Goal: Task Accomplishment & Management: Manage account settings

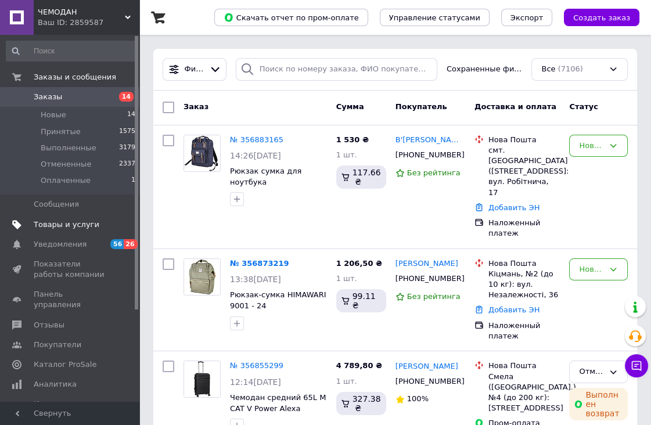
click at [70, 221] on span "Товары и услуги" at bounding box center [67, 225] width 66 height 10
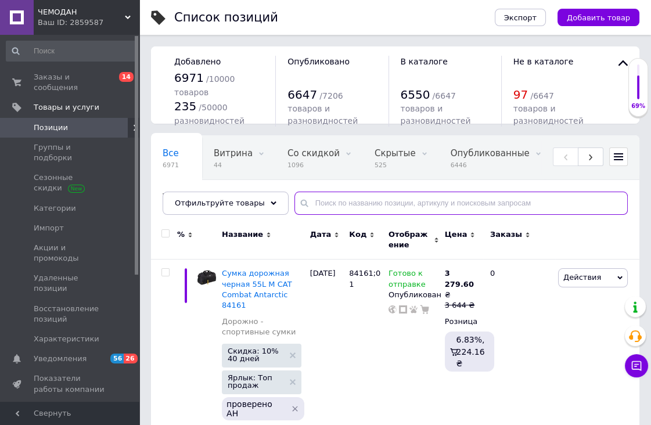
click at [315, 207] on input "text" at bounding box center [461, 203] width 333 height 23
type input "844"
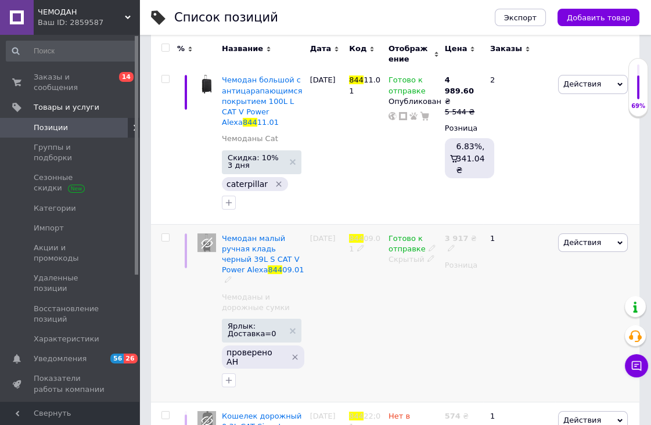
scroll to position [129, 0]
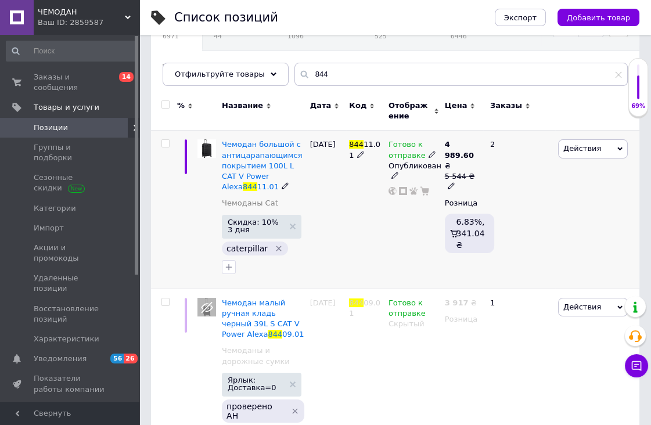
click at [166, 140] on input "checkbox" at bounding box center [166, 144] width 8 height 8
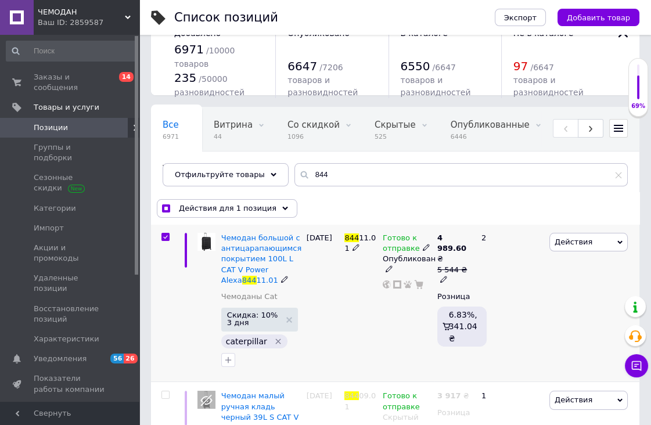
scroll to position [0, 0]
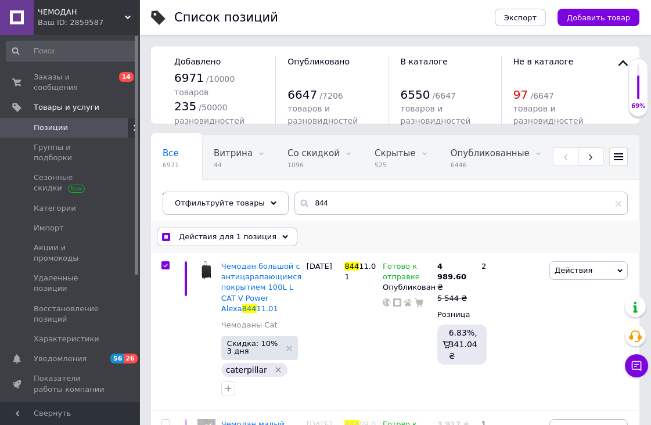
click at [164, 235] on input "checkbox" at bounding box center [166, 238] width 8 height 8
checkbox input "false"
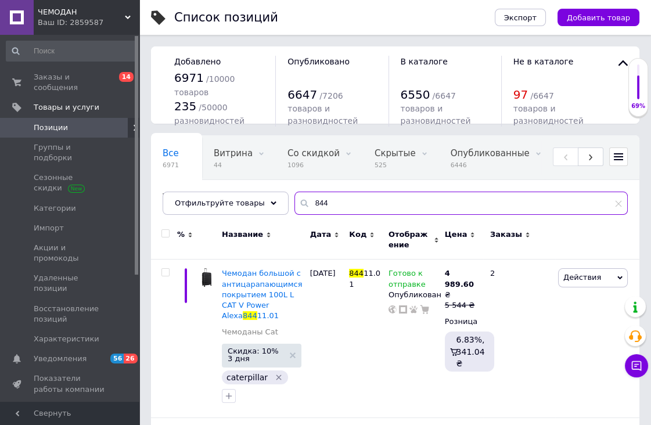
click at [329, 206] on input "844" at bounding box center [461, 203] width 333 height 23
type input "8"
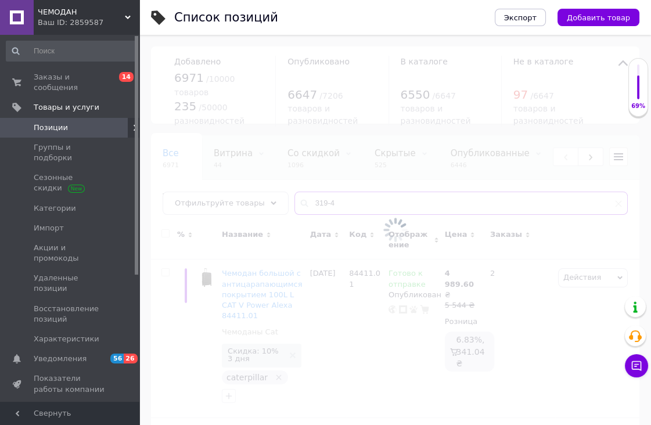
type input "319-4"
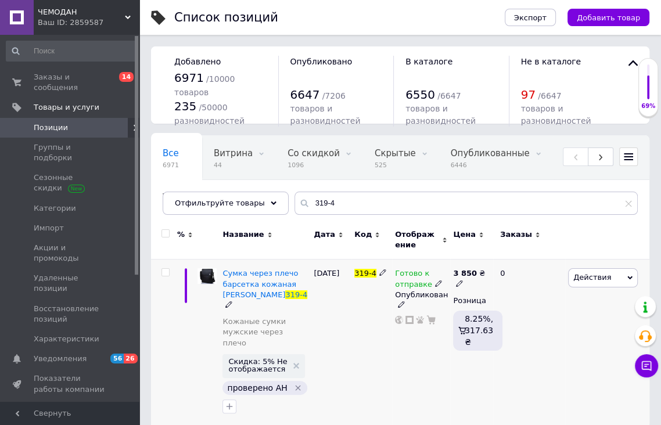
click at [165, 270] on input "checkbox" at bounding box center [166, 273] width 8 height 8
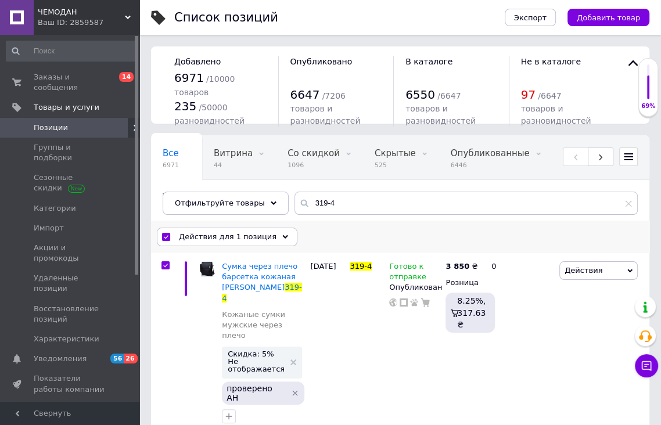
click at [282, 234] on icon at bounding box center [285, 237] width 6 height 6
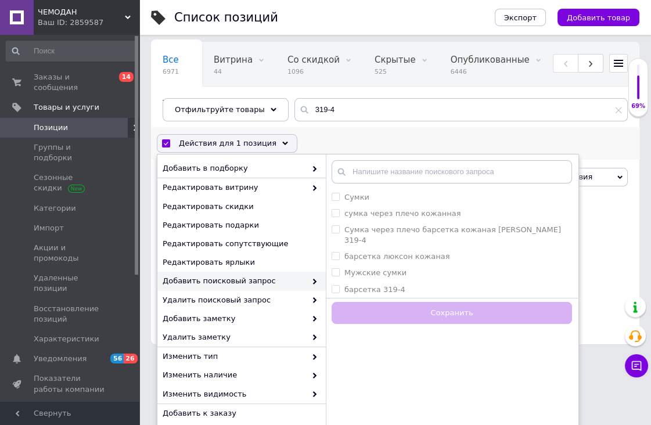
scroll to position [153, 0]
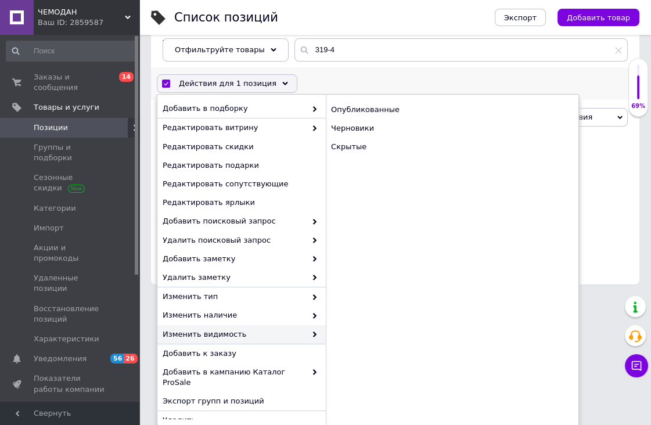
click at [307, 331] on span at bounding box center [312, 334] width 12 height 10
click at [357, 143] on div "Скрытые" at bounding box center [452, 147] width 253 height 19
checkbox input "false"
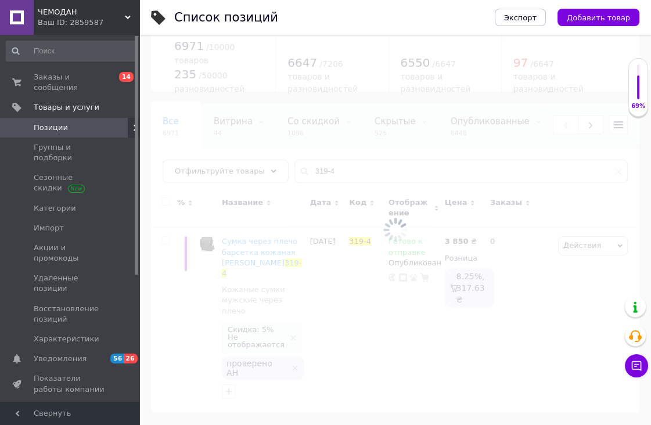
scroll to position [0, 0]
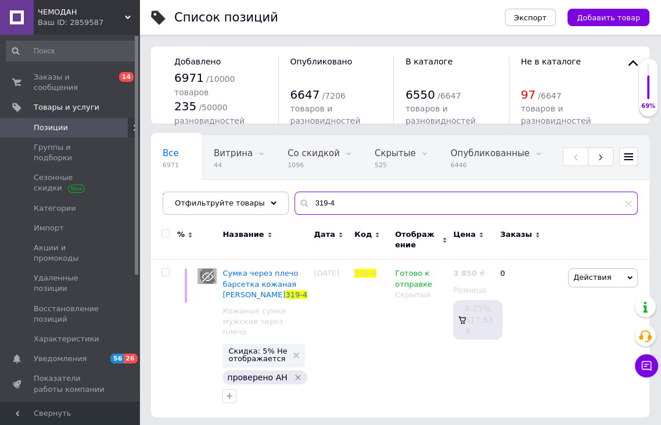
click at [336, 199] on input "319-4" at bounding box center [466, 203] width 343 height 23
type input "3"
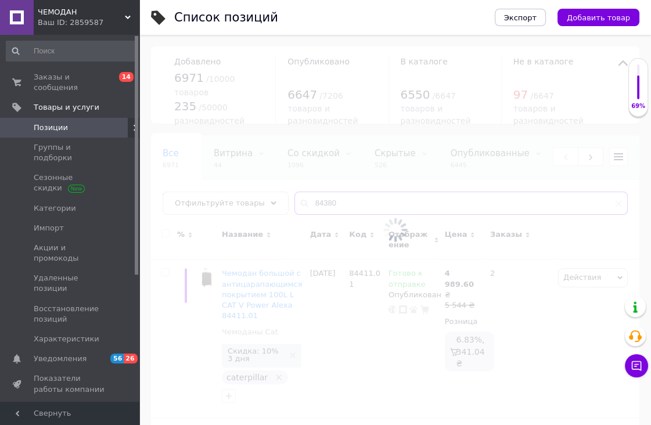
type input "84380"
